Goal: Communication & Community: Answer question/provide support

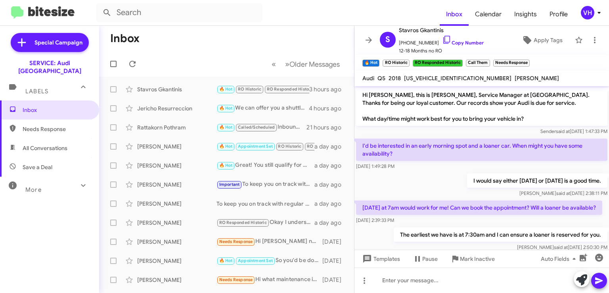
scroll to position [199, 0]
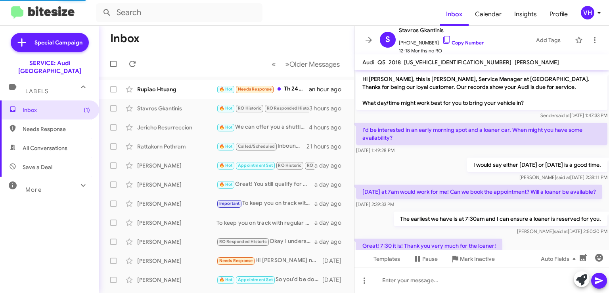
scroll to position [199, 0]
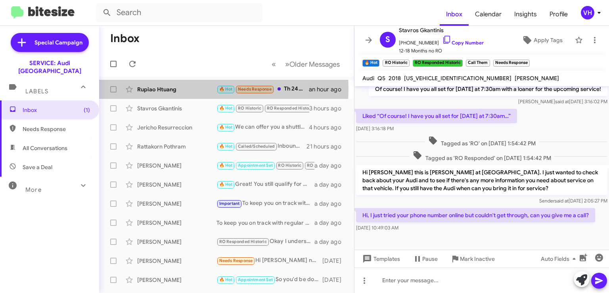
click at [178, 88] on div "Rupiao Htuang" at bounding box center [176, 89] width 79 height 8
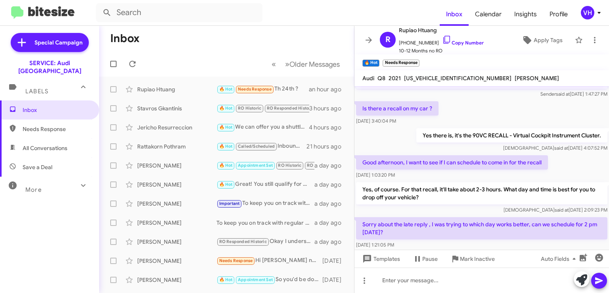
scroll to position [213, 0]
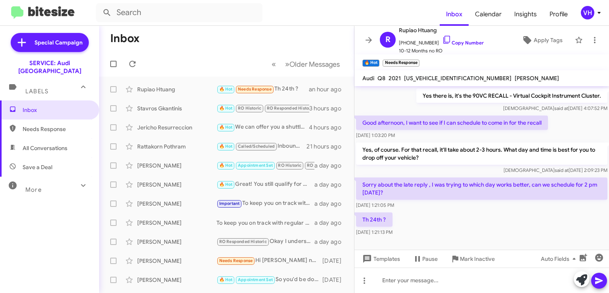
click at [433, 79] on span "[US_VEHICLE_IDENTIFICATION_NUMBER]" at bounding box center [457, 78] width 107 height 7
copy span "[US_VEHICLE_IDENTIFICATION_NUMBER]"
drag, startPoint x: 431, startPoint y: 185, endPoint x: 406, endPoint y: 191, distance: 26.0
click at [406, 191] on p "Sorry about the late reply , I was trying to which day works better, can we sch…" at bounding box center [481, 188] width 251 height 22
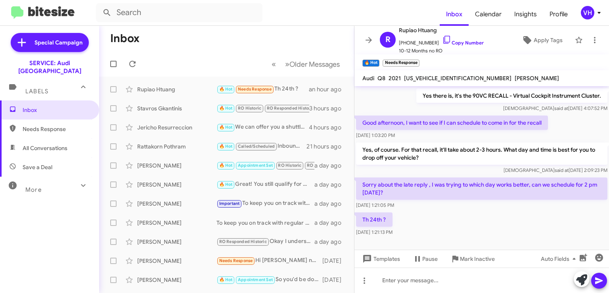
click at [448, 201] on div "[DATE] 1:21:05 PM" at bounding box center [481, 205] width 251 height 8
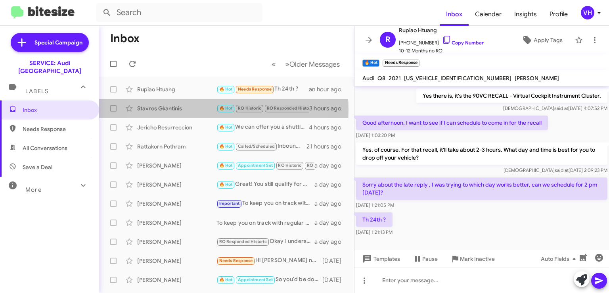
click at [187, 109] on div "Stavros Gkantinis" at bounding box center [176, 108] width 79 height 8
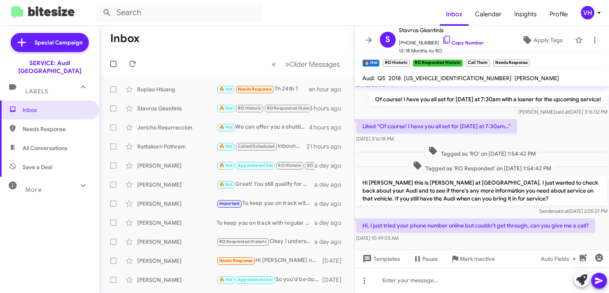
scroll to position [176, 0]
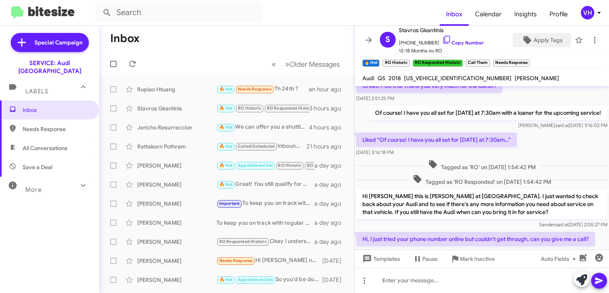
click at [540, 38] on span "Apply Tags" at bounding box center [548, 40] width 29 height 14
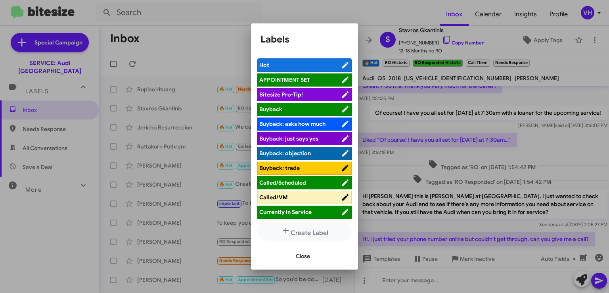
click at [319, 77] on span "APPOINTMENT SET" at bounding box center [300, 80] width 82 height 8
click at [303, 257] on span "Close" at bounding box center [303, 256] width 14 height 14
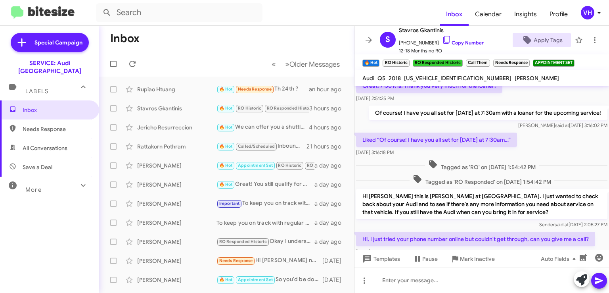
click at [527, 60] on span "×" at bounding box center [527, 59] width 5 height 10
click at [489, 58] on span "×" at bounding box center [488, 59] width 5 height 10
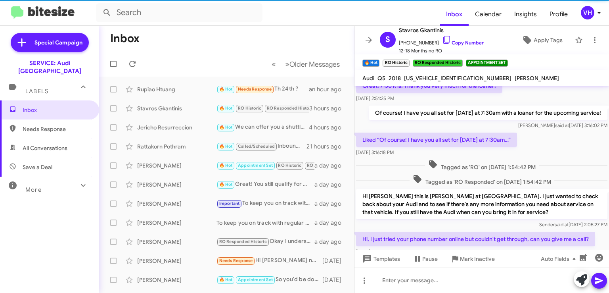
click at [407, 58] on span "×" at bounding box center [407, 59] width 5 height 10
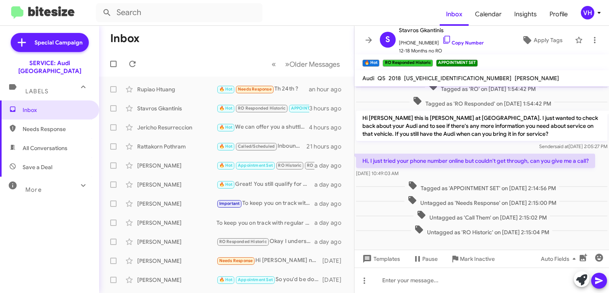
scroll to position [267, 0]
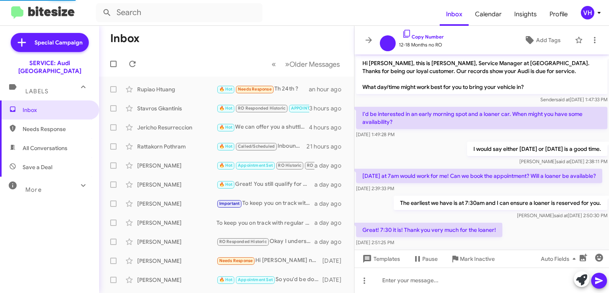
scroll to position [251, 0]
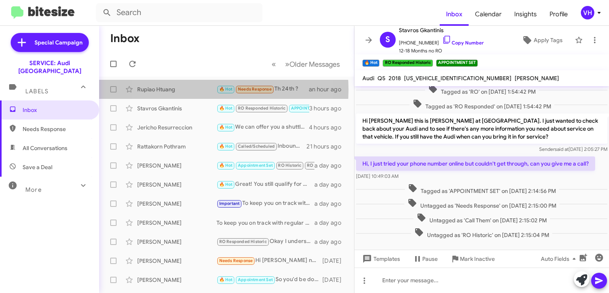
click at [190, 89] on div "Rupiao Htuang" at bounding box center [176, 89] width 79 height 8
